Goal: Answer question/provide support: Share knowledge or assist other users

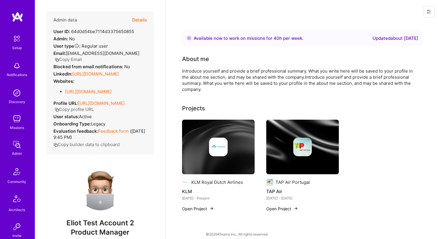
click at [136, 18] on button "Details" at bounding box center [139, 20] width 15 height 17
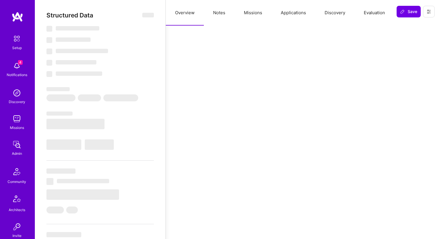
select select "Right Now"
select select "7"
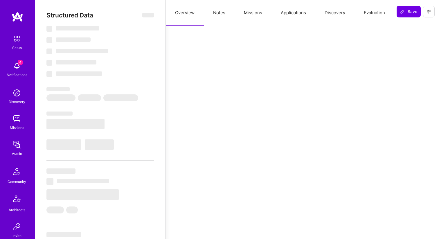
select select "US"
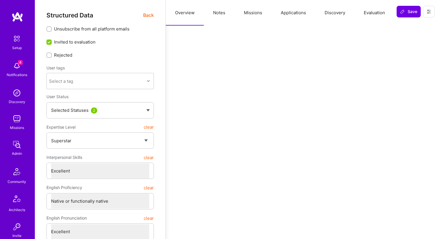
click at [369, 18] on button "Evaluation" at bounding box center [374, 13] width 40 height 26
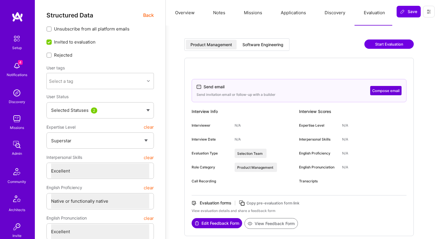
click at [272, 47] on div "Software Engineering" at bounding box center [262, 45] width 41 height 6
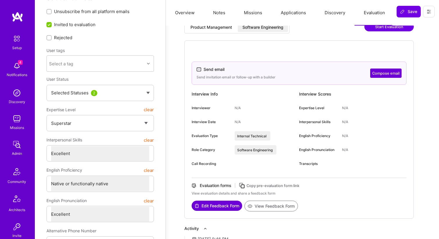
scroll to position [179, 0]
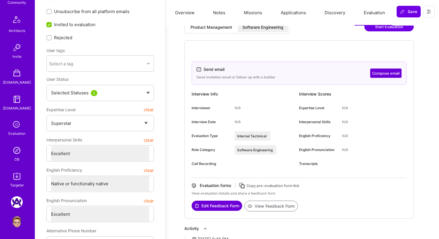
click at [19, 125] on icon at bounding box center [16, 124] width 11 height 11
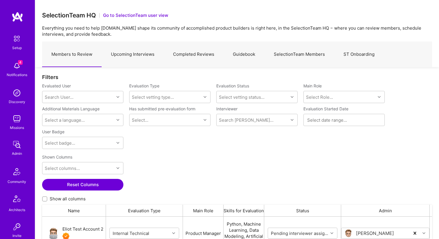
click at [126, 52] on link "Upcoming Interviews" at bounding box center [133, 54] width 62 height 25
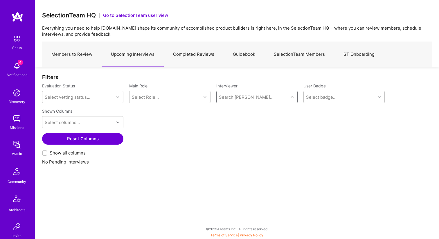
click at [180, 119] on div "Shown Columns Select columns... Reset Columns Show all columns" at bounding box center [237, 132] width 390 height 53
click at [239, 90] on div "Interviewer Search [PERSON_NAME]..." at bounding box center [256, 93] width 81 height 20
click at [232, 100] on div "Search [PERSON_NAME]..." at bounding box center [246, 97] width 55 height 6
type input "[PERSON_NAME]"
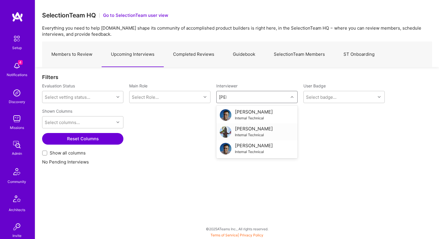
click at [232, 129] on div "[PERSON_NAME] Internal Technical" at bounding box center [257, 132] width 74 height 12
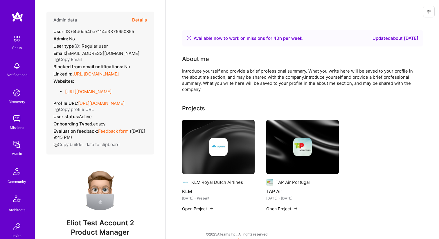
click at [430, 11] on icon at bounding box center [428, 11] width 5 height 5
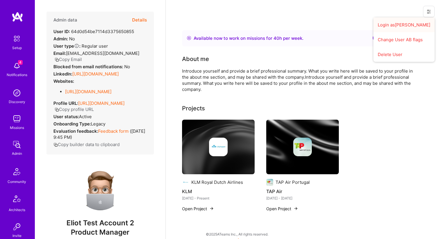
click at [421, 23] on button "Login as Eliot" at bounding box center [403, 24] width 61 height 15
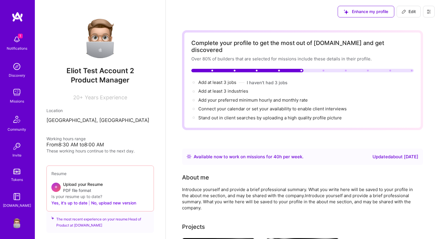
click at [21, 39] on img at bounding box center [17, 40] width 12 height 12
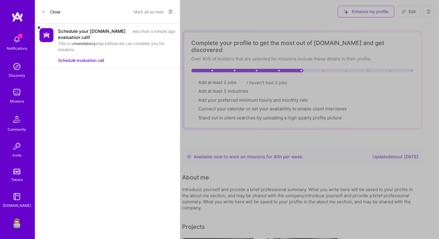
click at [171, 12] on icon at bounding box center [170, 11] width 3 height 1
